Goal: Navigation & Orientation: Find specific page/section

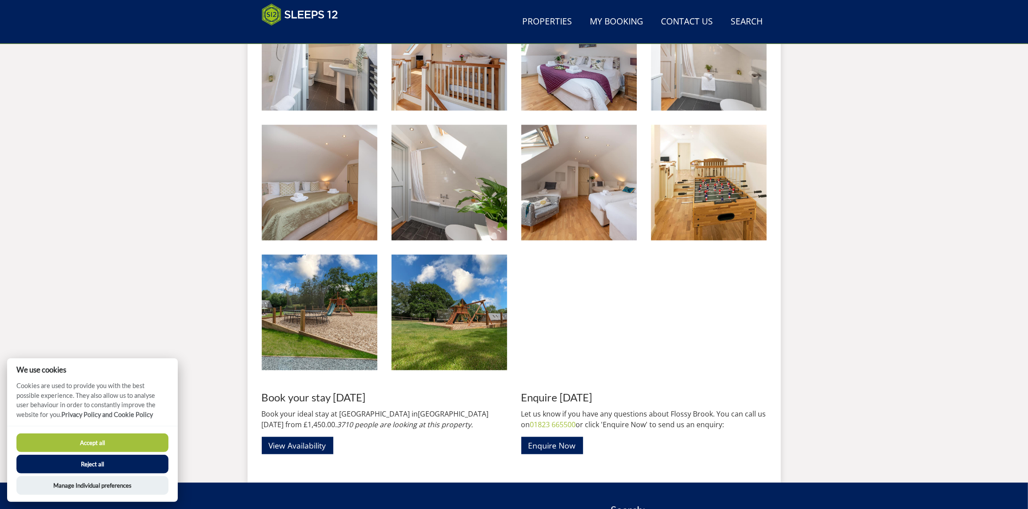
scroll to position [1008, 0]
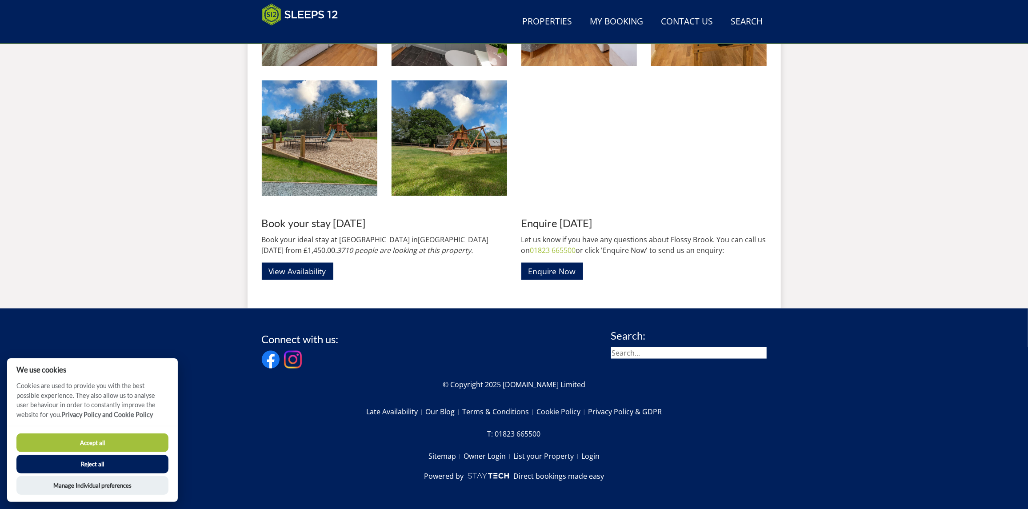
click at [106, 462] on button "Reject all" at bounding box center [92, 464] width 152 height 19
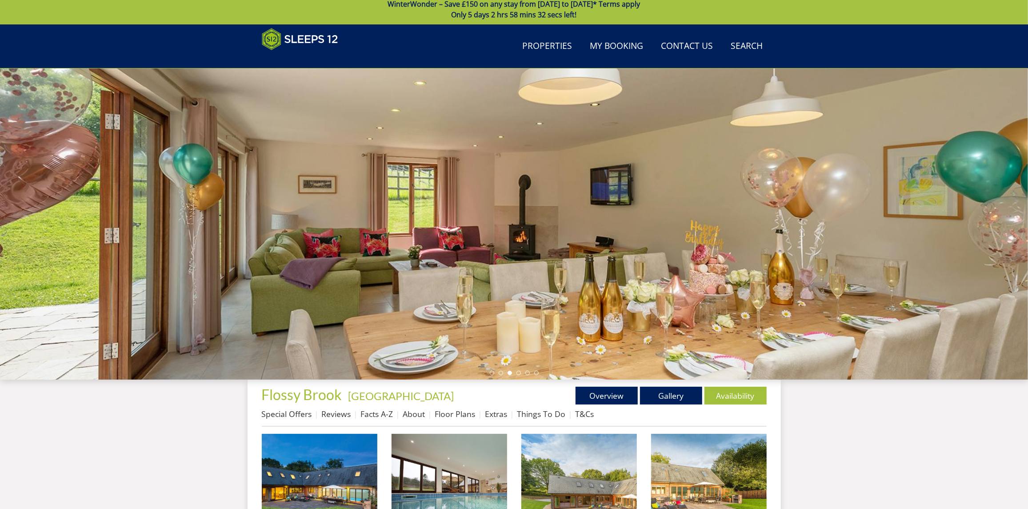
scroll to position [154, 0]
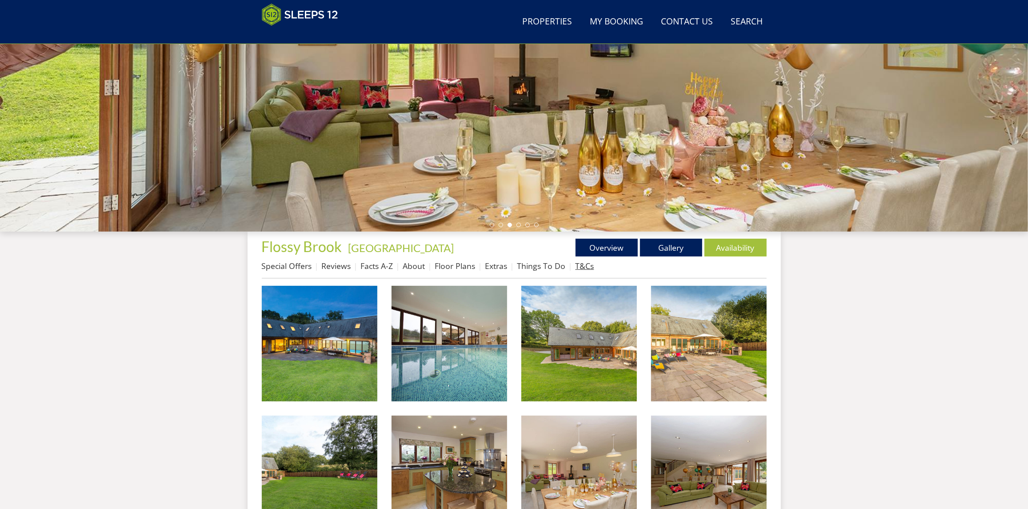
click at [578, 265] on link "T&Cs" at bounding box center [585, 266] width 19 height 11
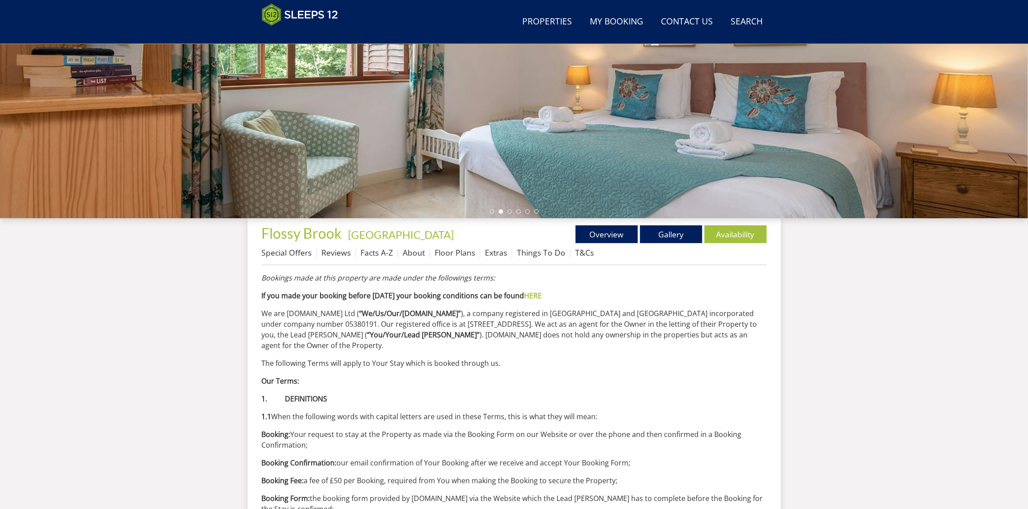
scroll to position [315, 0]
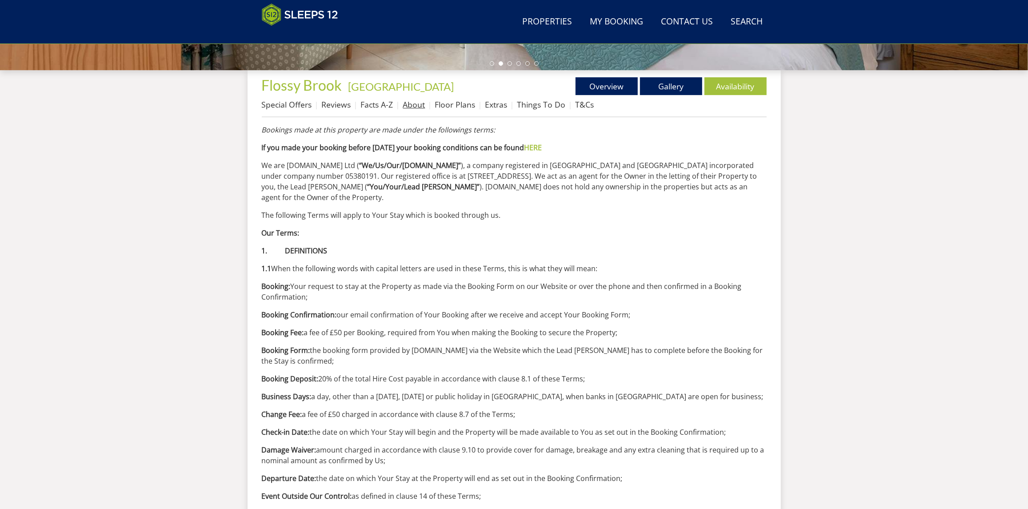
click at [408, 106] on link "About" at bounding box center [414, 104] width 22 height 11
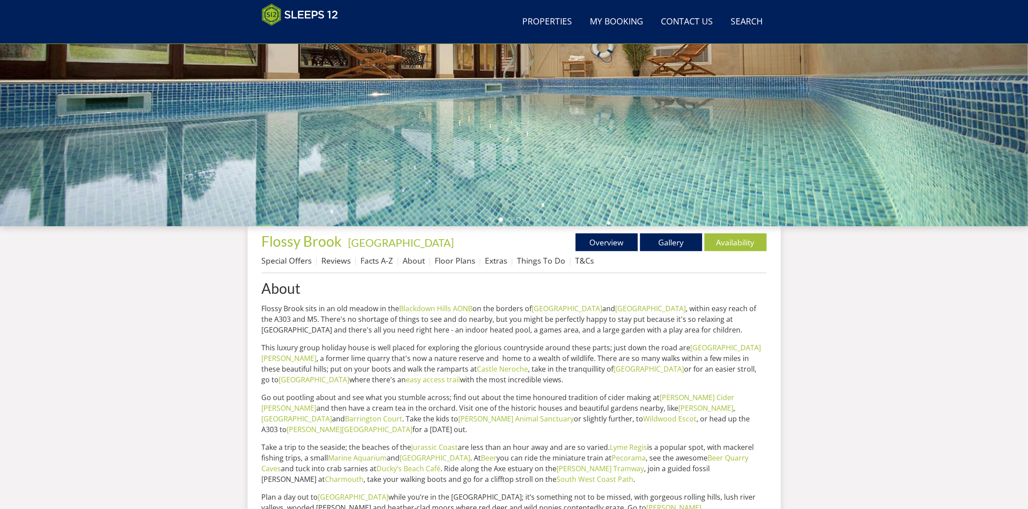
scroll to position [273, 0]
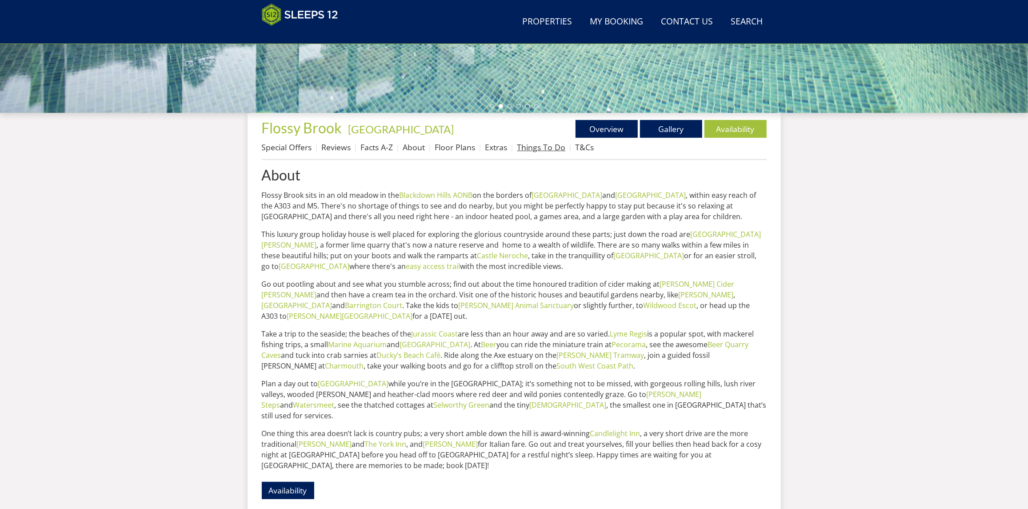
click at [540, 149] on link "Things To Do" at bounding box center [542, 147] width 48 height 11
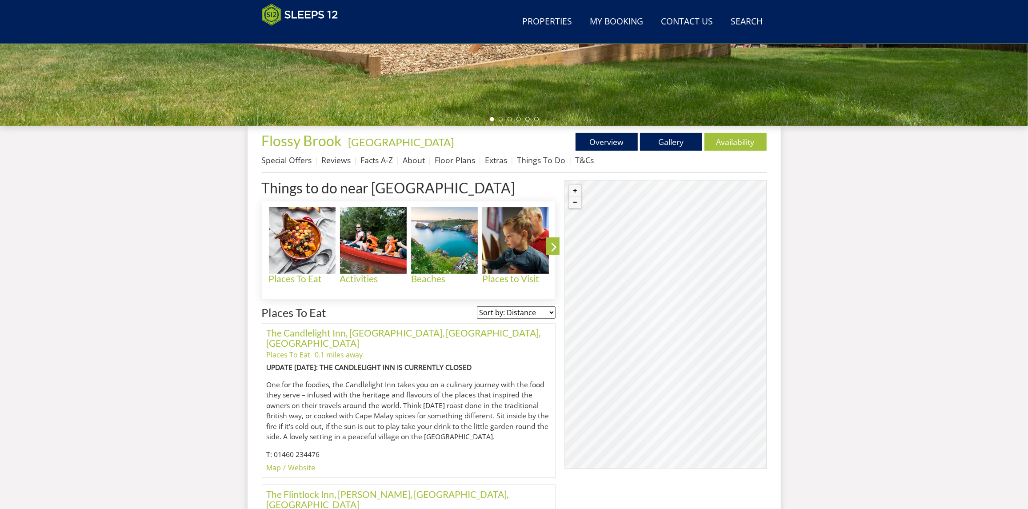
scroll to position [408, 0]
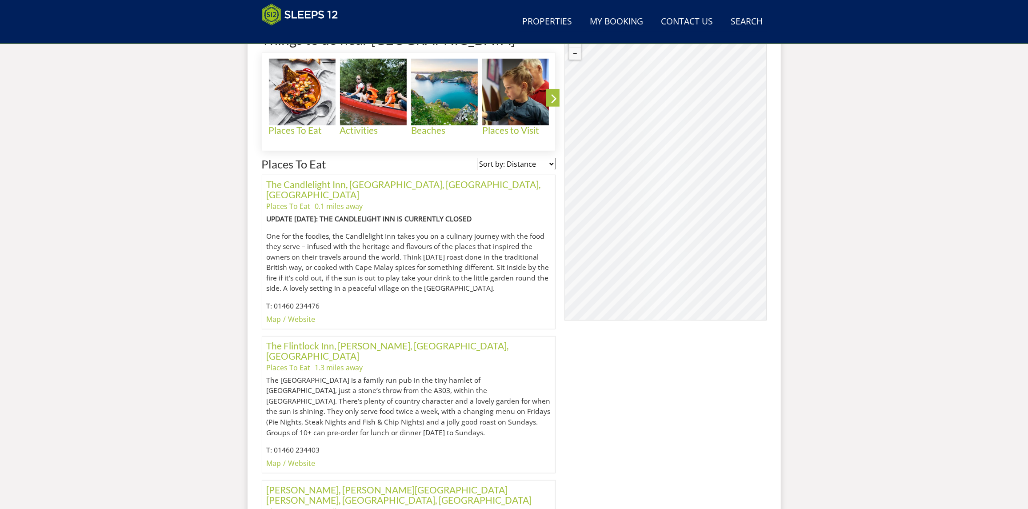
click at [687, 216] on div "© MapTiler © OpenStreetMap contributors" at bounding box center [666, 176] width 202 height 289
click at [301, 340] on link "The Flintlock Inn, Marsh, Honiton, Devon" at bounding box center [388, 350] width 242 height 21
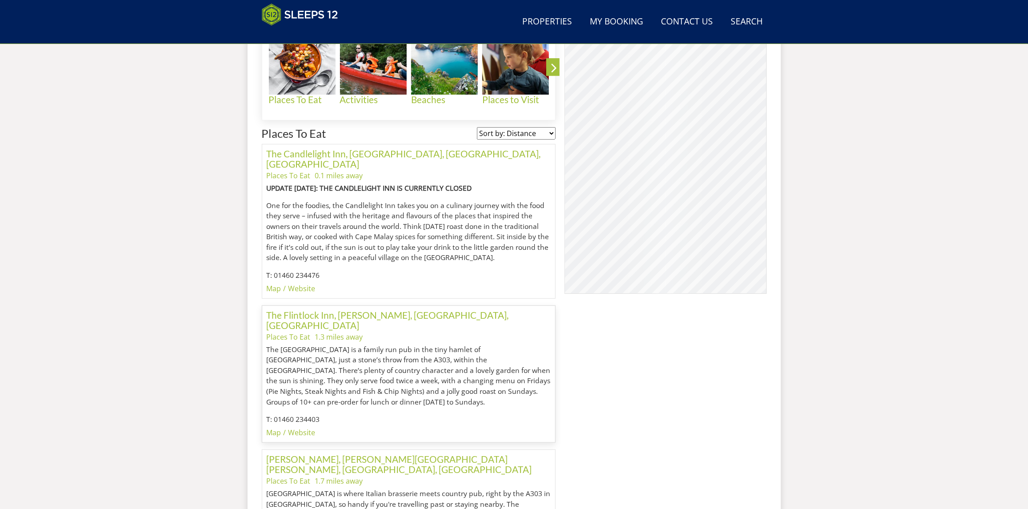
scroll to position [0, 0]
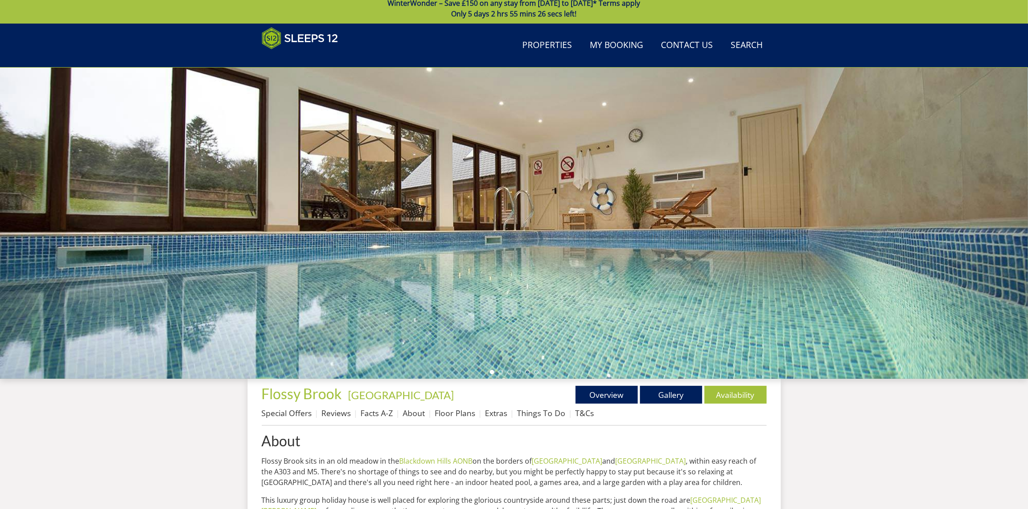
scroll to position [155, 0]
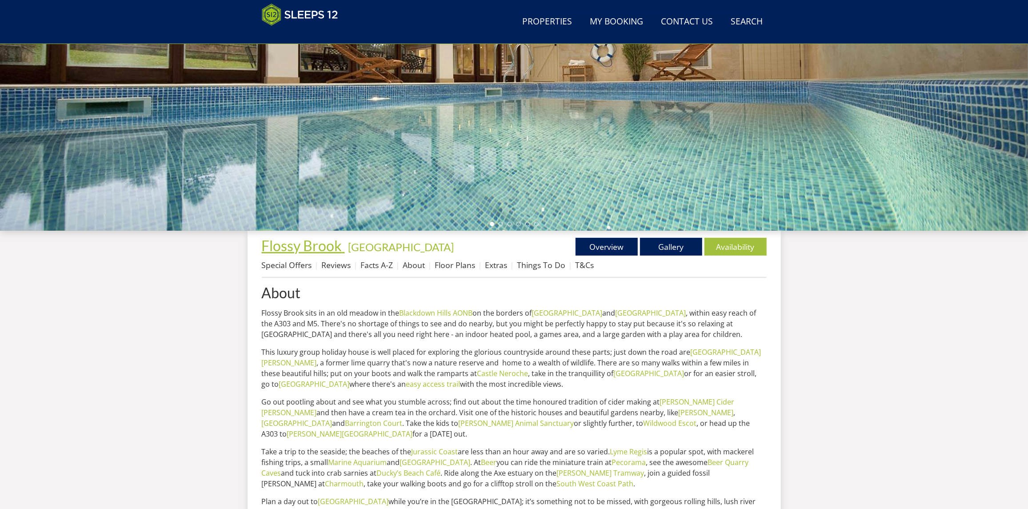
click at [317, 247] on span "Flossy Brook" at bounding box center [302, 245] width 80 height 17
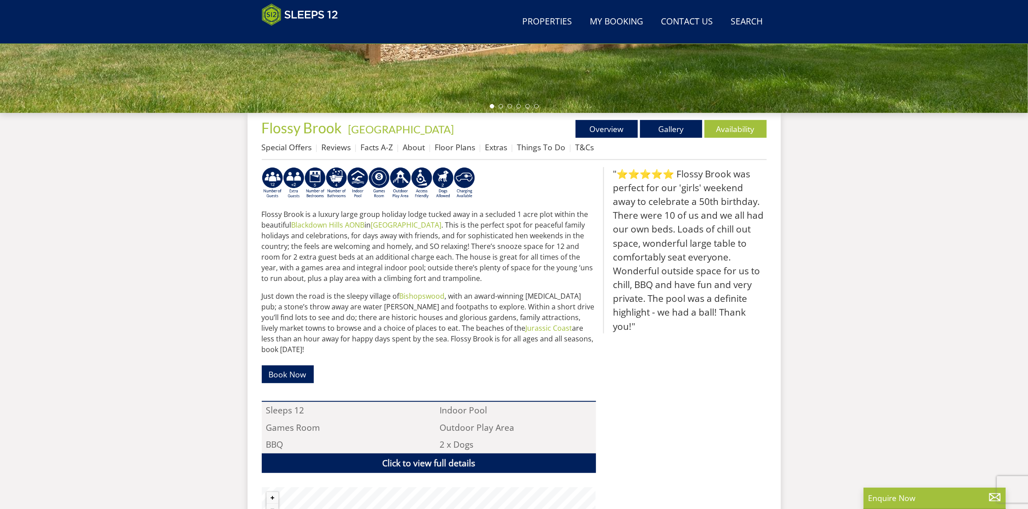
scroll to position [421, 0]
